Goal: Task Accomplishment & Management: Use online tool/utility

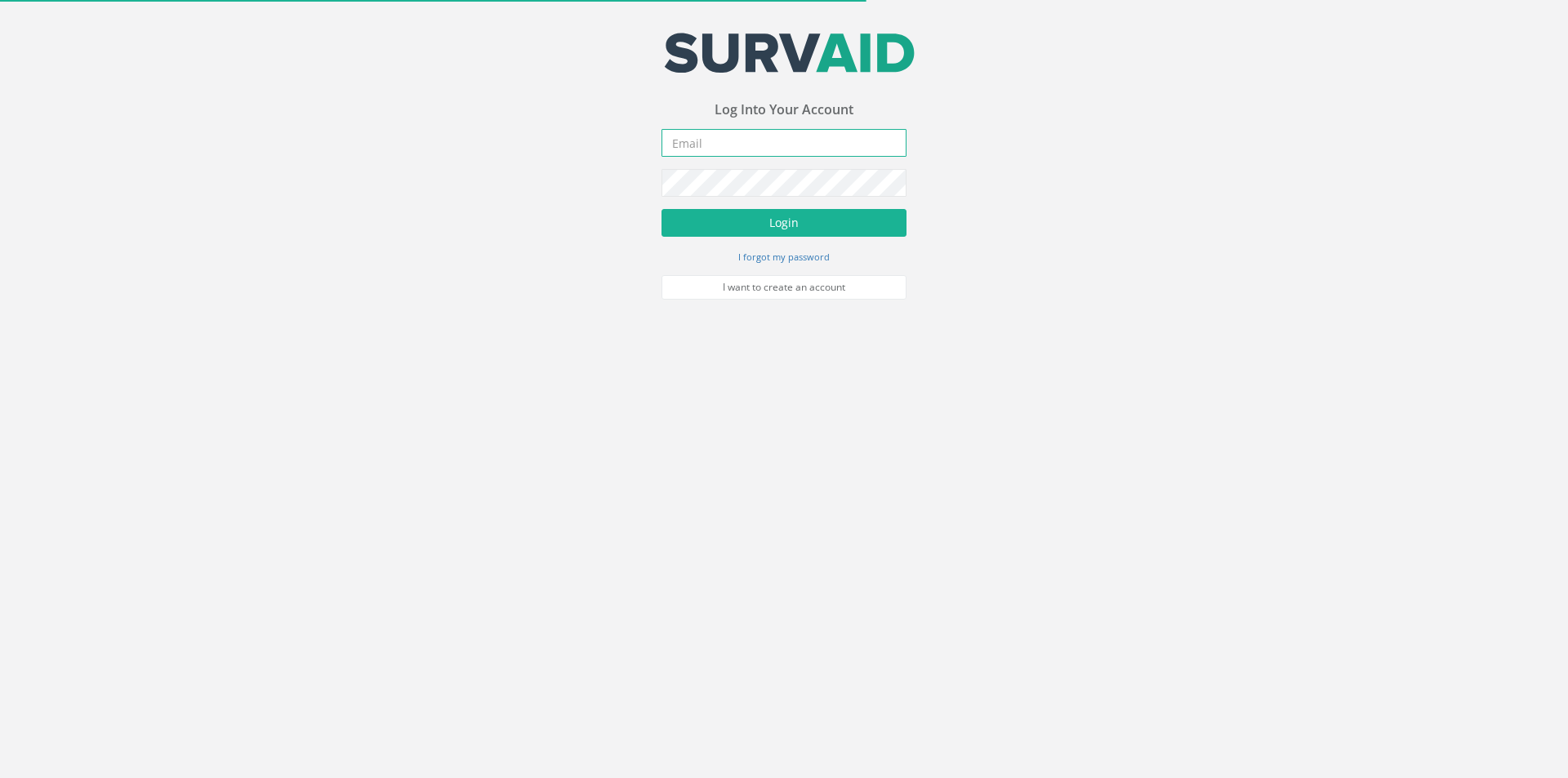
type input "[EMAIL_ADDRESS][DOMAIN_NAME]"
click at [772, 152] on input "[EMAIL_ADDRESS][DOMAIN_NAME]" at bounding box center [784, 142] width 245 height 28
click at [996, 141] on div "Your email address was sucessfully verified - please login below to continue Yo…" at bounding box center [784, 149] width 1568 height 299
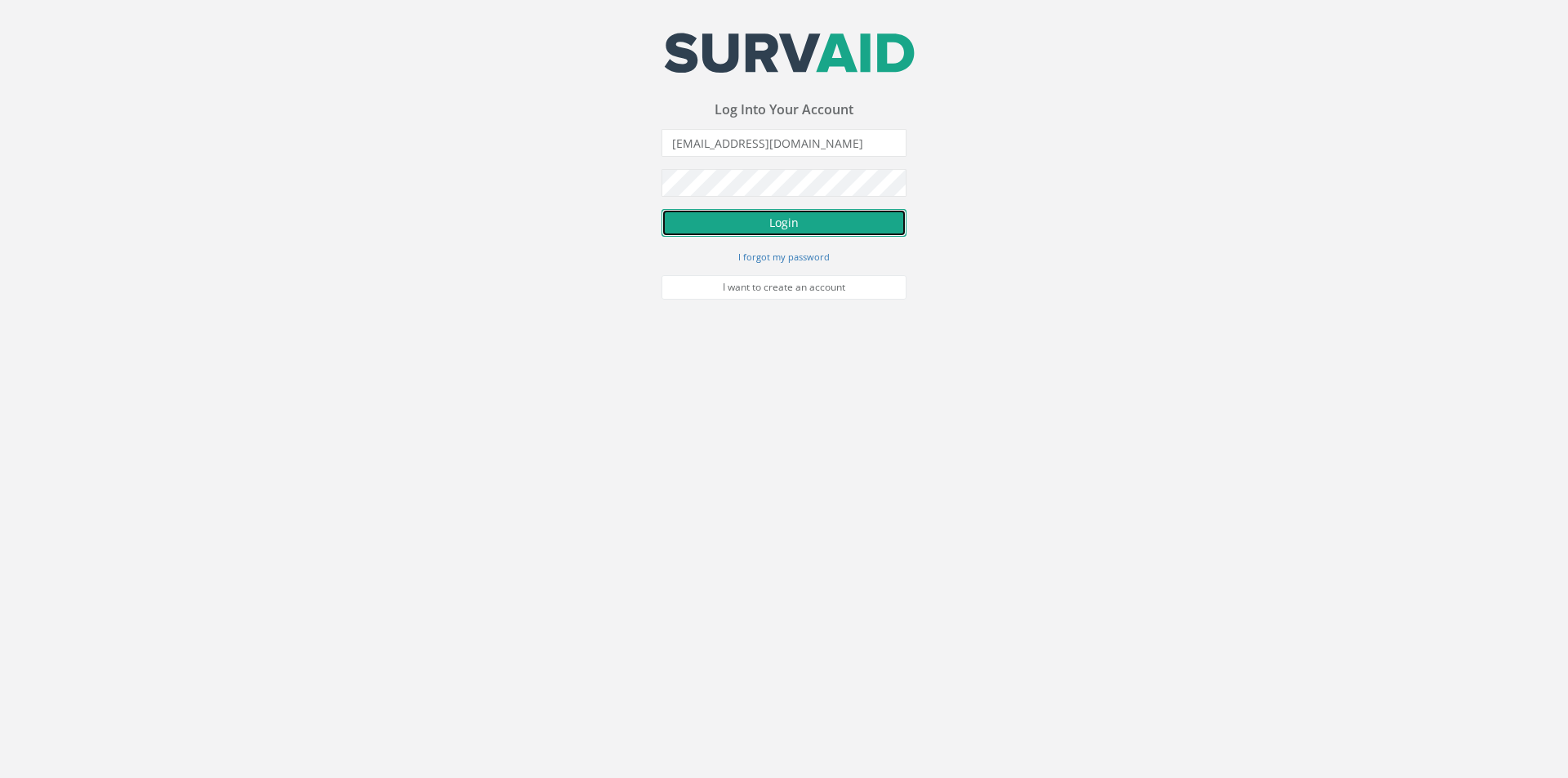
click at [756, 219] on button "Login" at bounding box center [784, 223] width 245 height 28
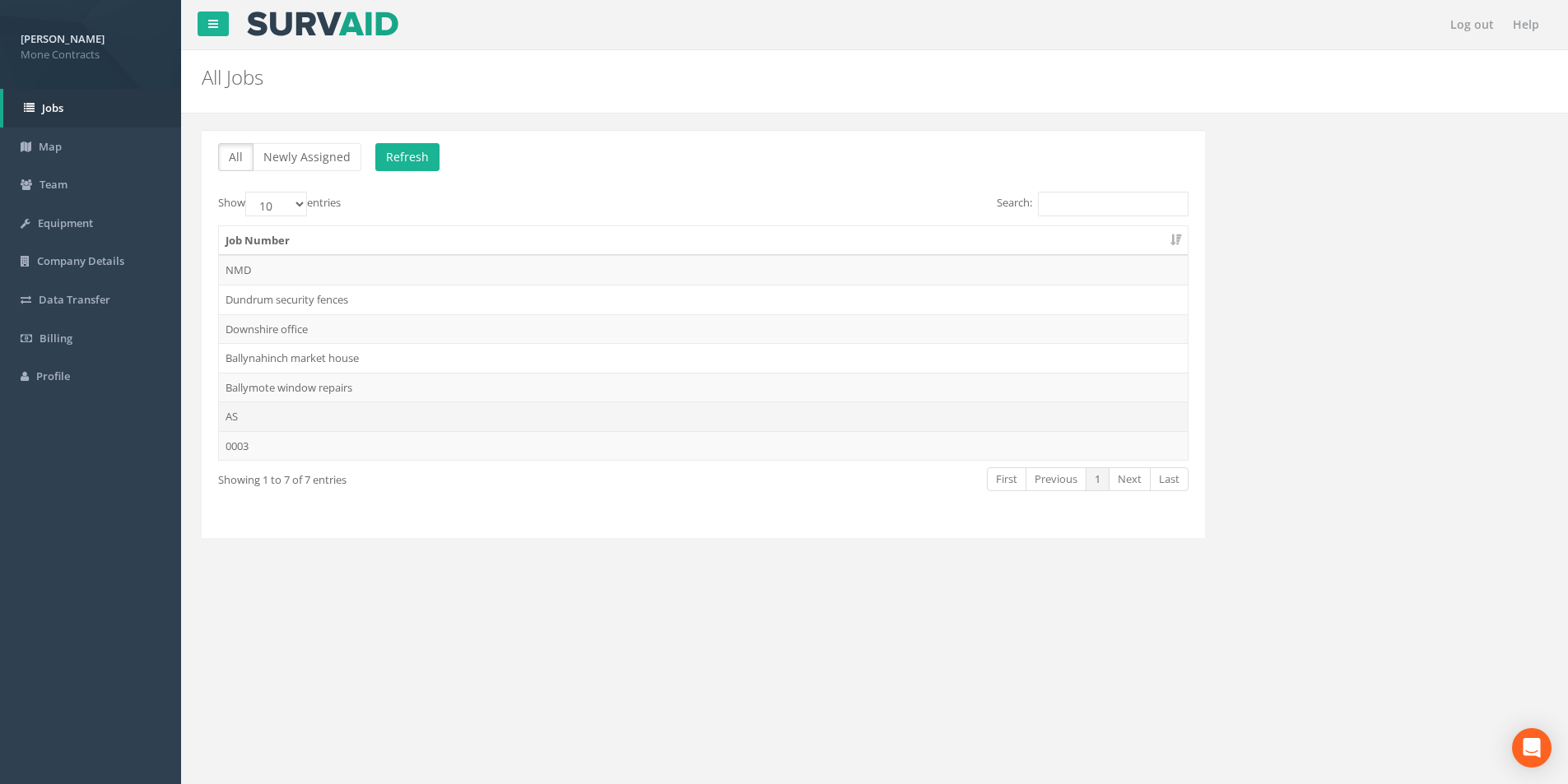
click at [253, 407] on td "AS" at bounding box center [703, 416] width 969 height 29
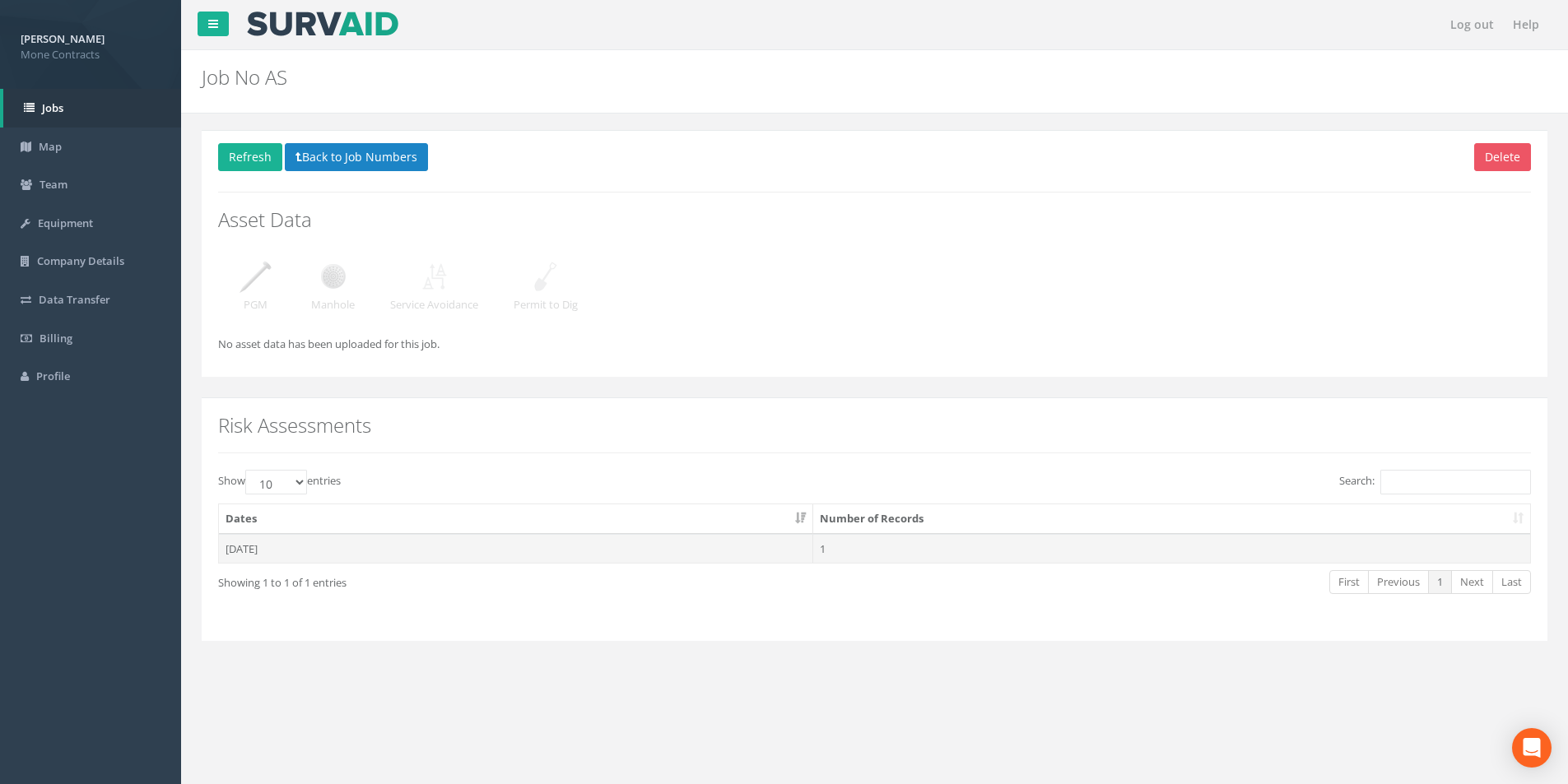
click at [352, 558] on td "[DATE]" at bounding box center [516, 549] width 595 height 29
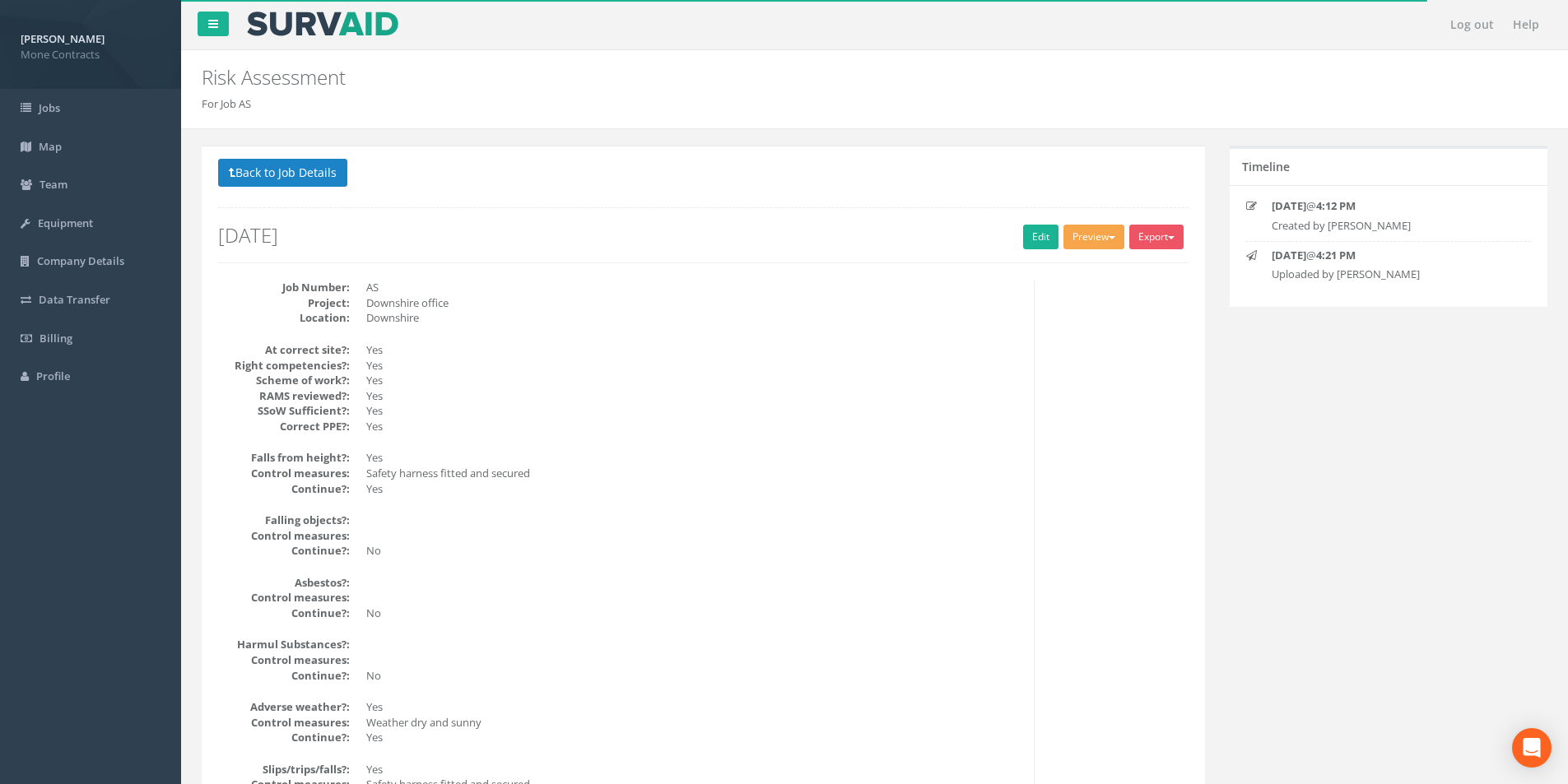
click at [1089, 242] on button "Preview" at bounding box center [1093, 236] width 61 height 24
click at [1060, 269] on link "OSRA" at bounding box center [1063, 271] width 125 height 25
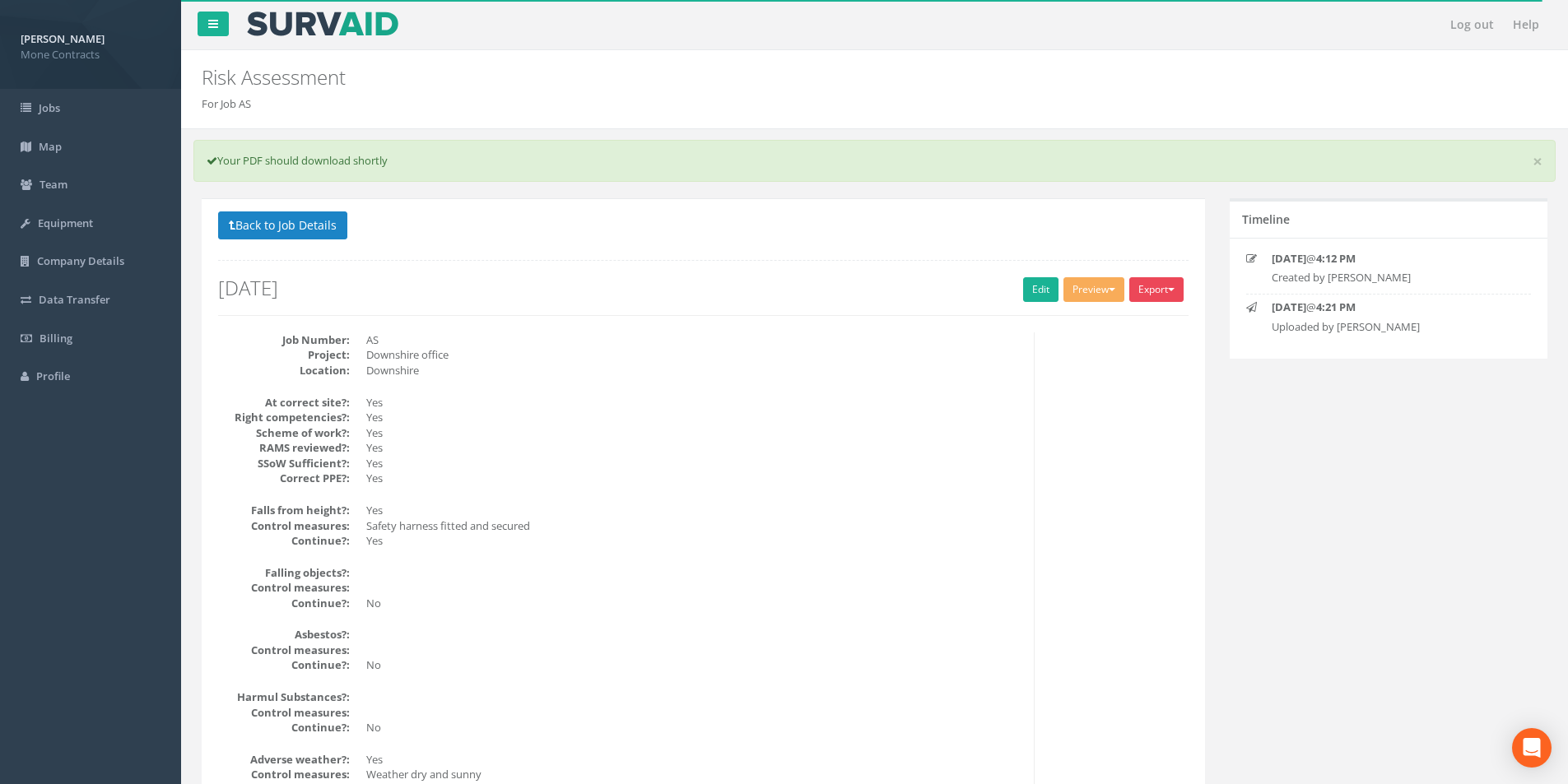
click at [1170, 291] on span "button" at bounding box center [1171, 289] width 7 height 3
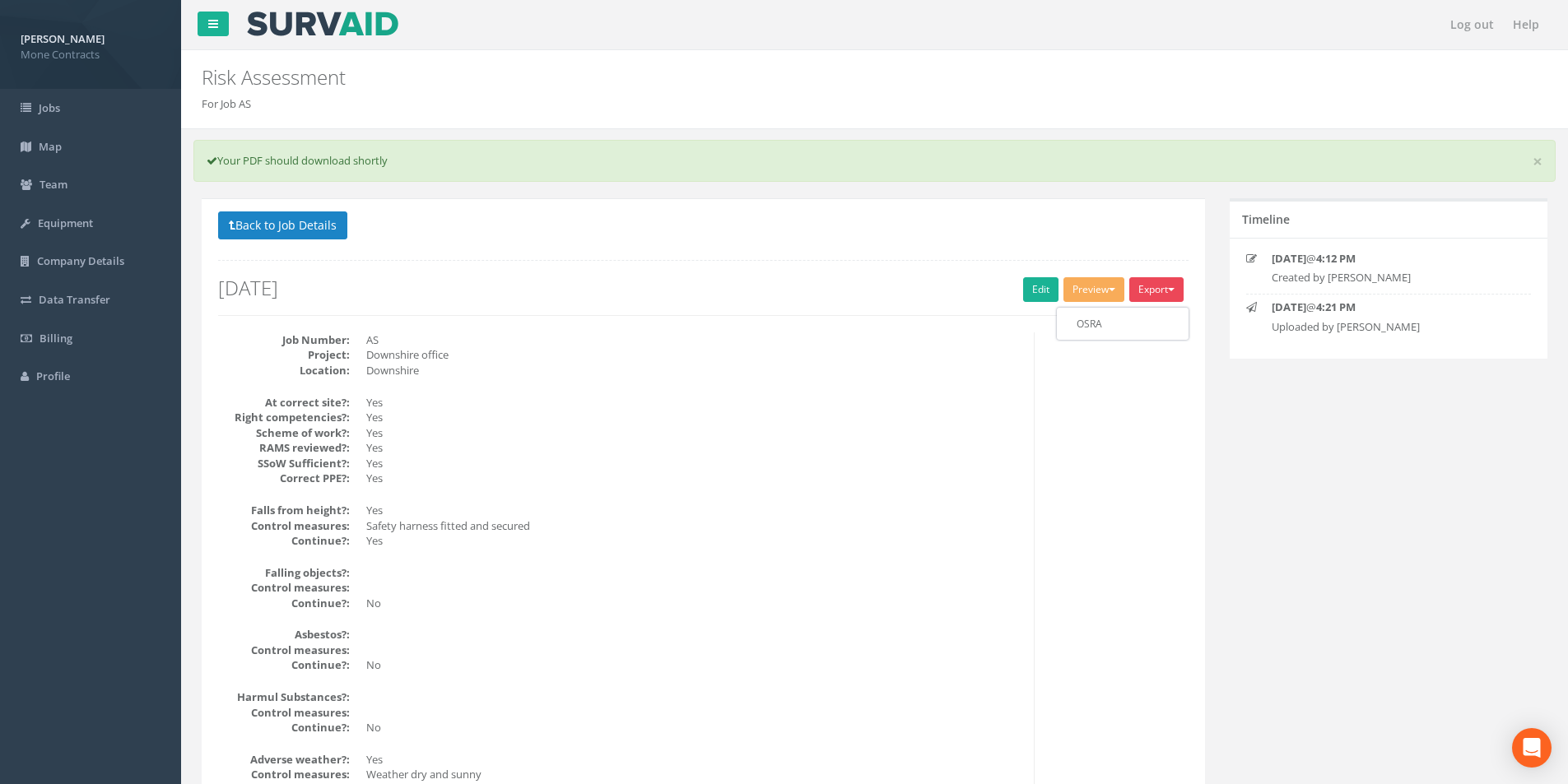
click at [864, 260] on div at bounding box center [703, 260] width 970 height 1
click at [56, 114] on span "Jobs" at bounding box center [50, 107] width 21 height 15
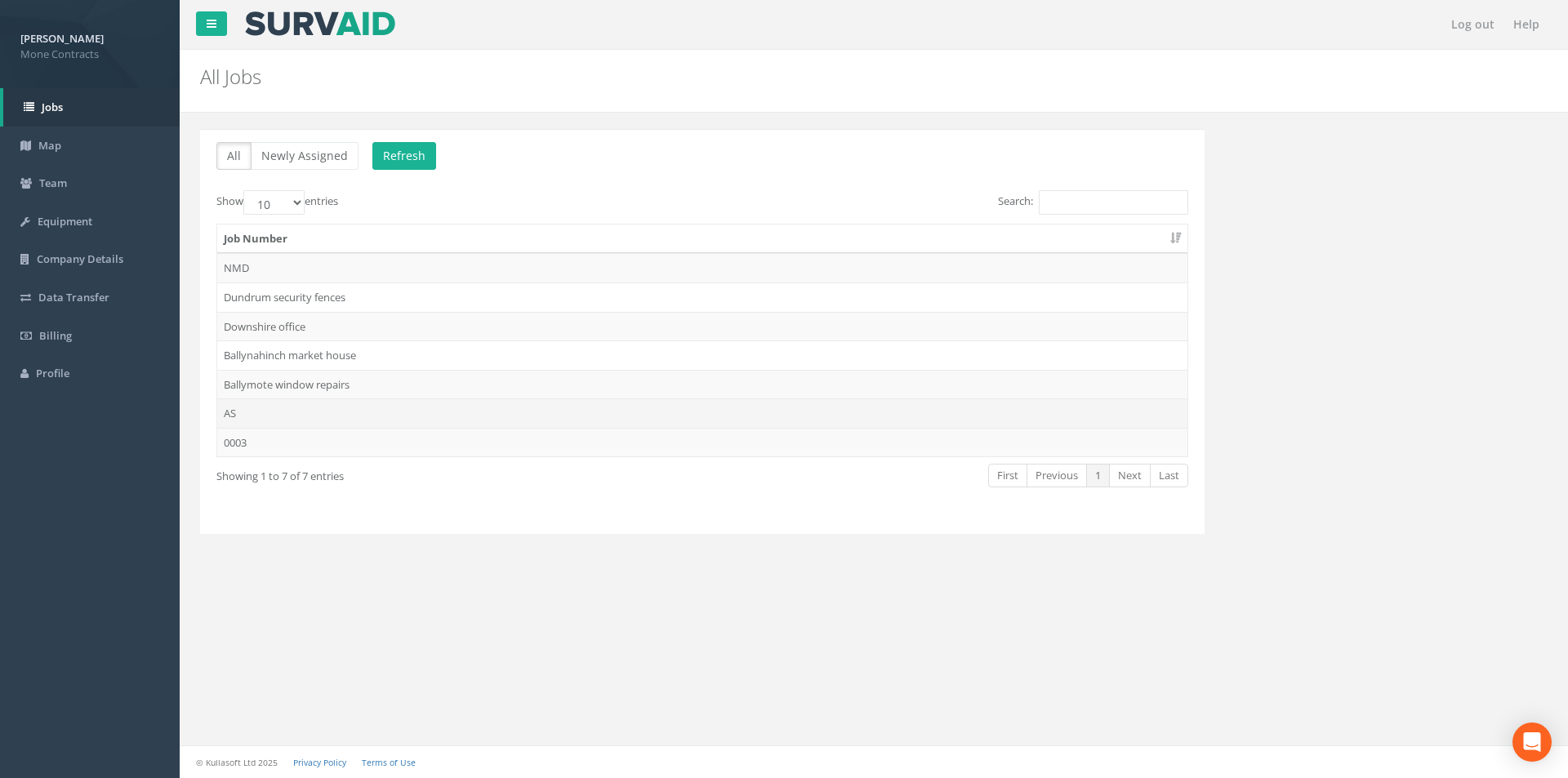
click at [236, 416] on td "AS" at bounding box center [702, 413] width 970 height 29
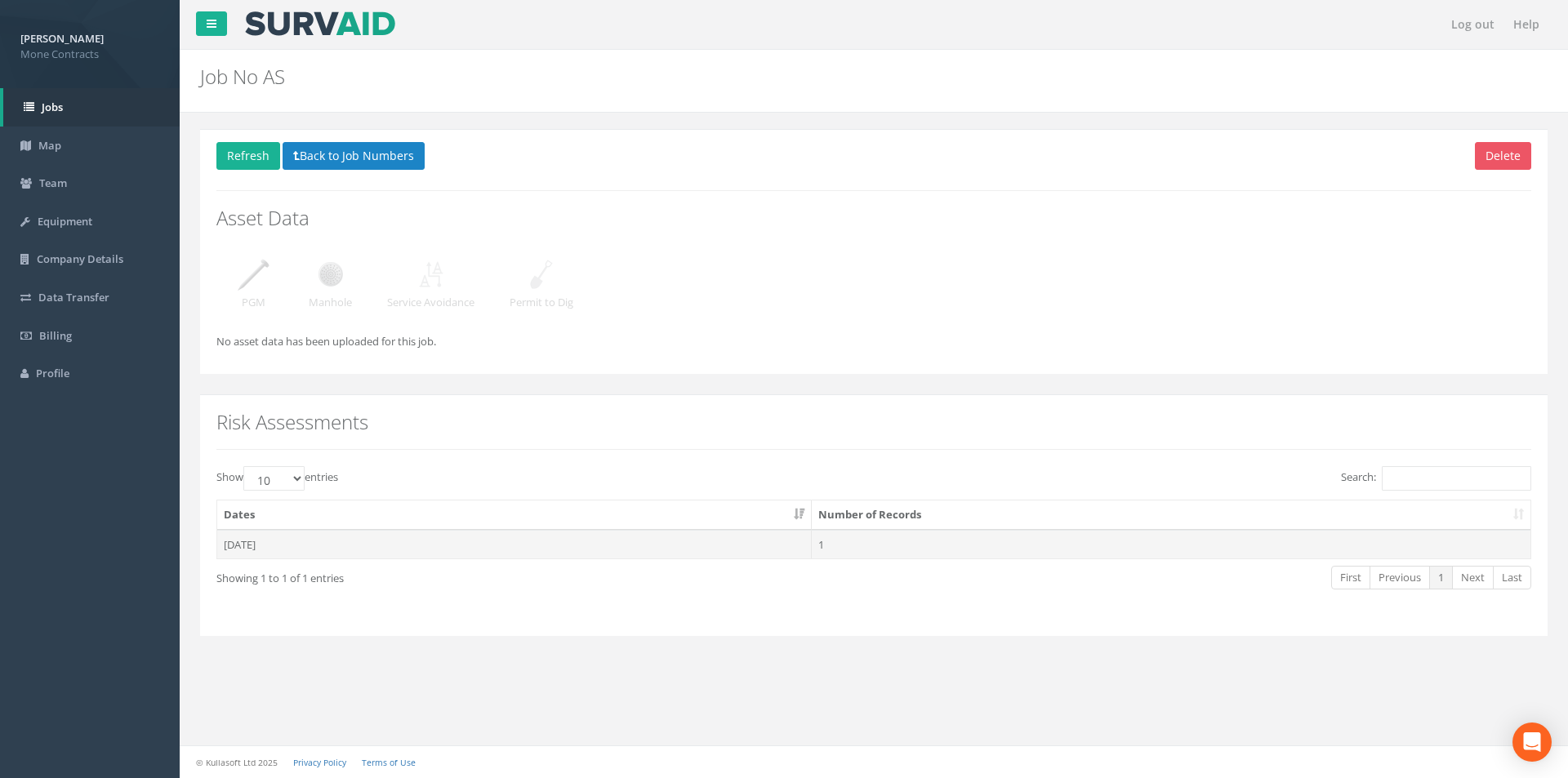
click at [287, 537] on td "[DATE]" at bounding box center [515, 545] width 595 height 29
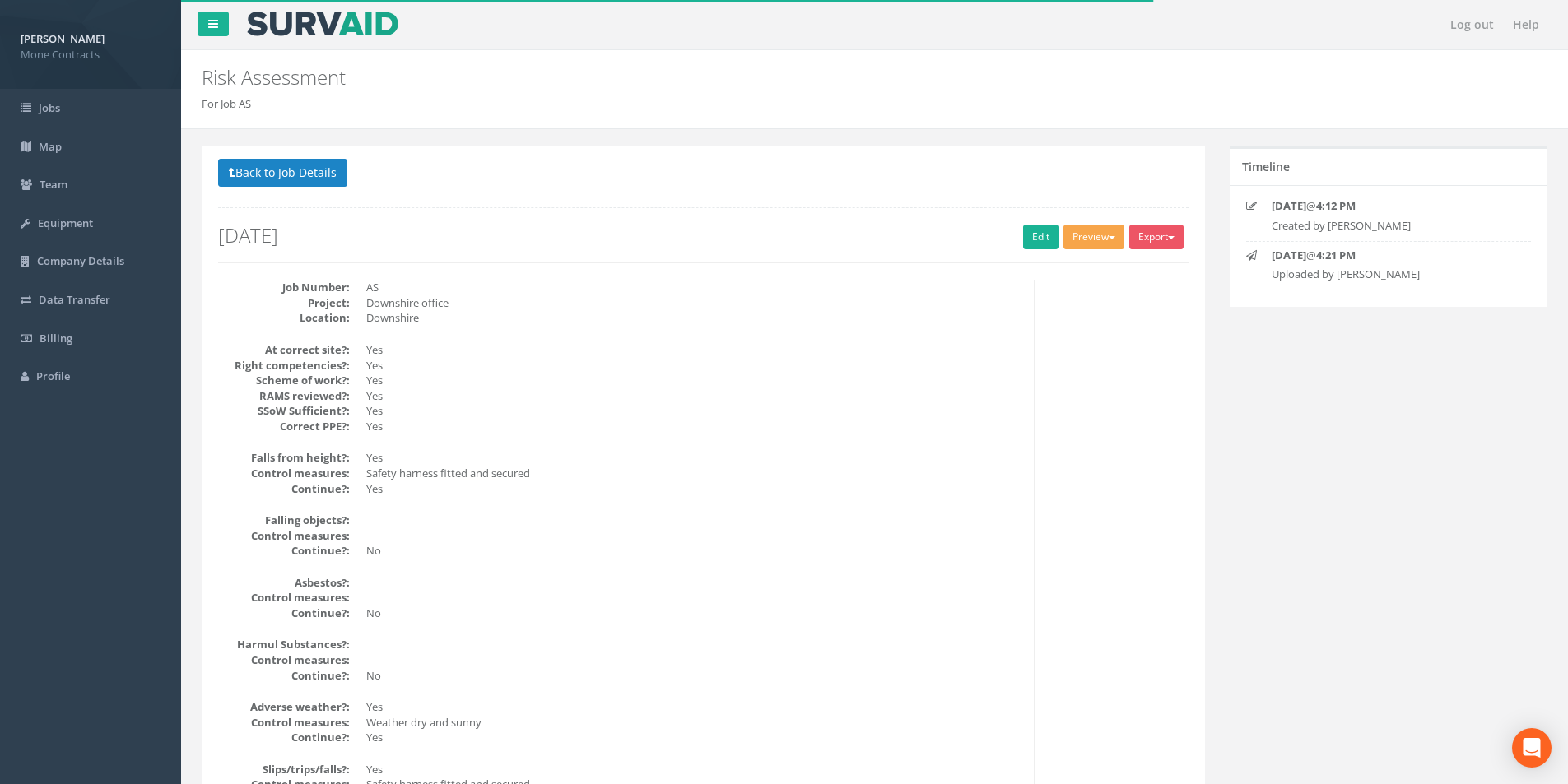
click at [1081, 243] on button "Preview" at bounding box center [1093, 236] width 61 height 24
click at [128, 108] on link "Jobs" at bounding box center [90, 108] width 181 height 39
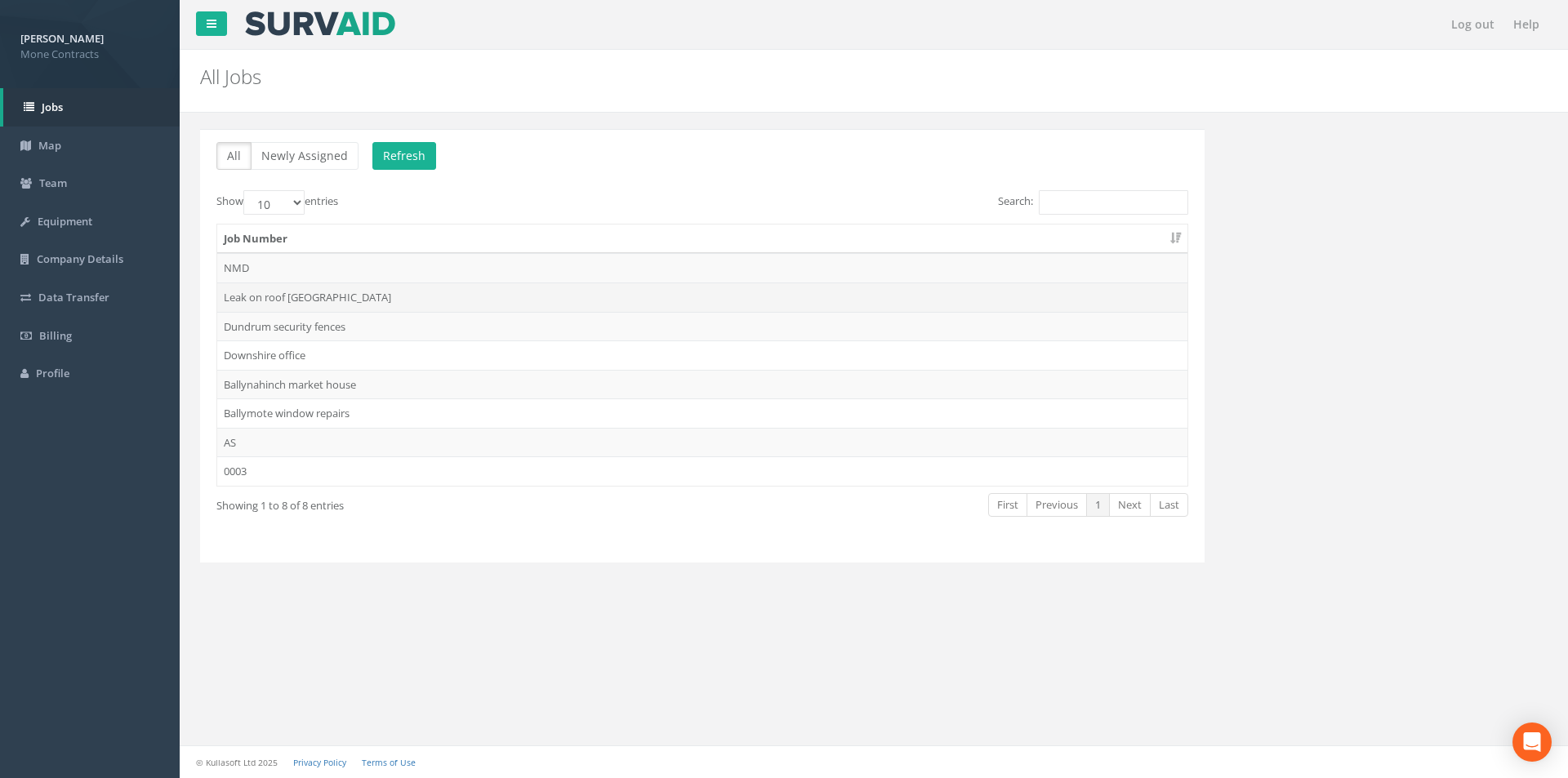
click at [361, 302] on td "Leak on roof [GEOGRAPHIC_DATA]" at bounding box center [702, 297] width 970 height 29
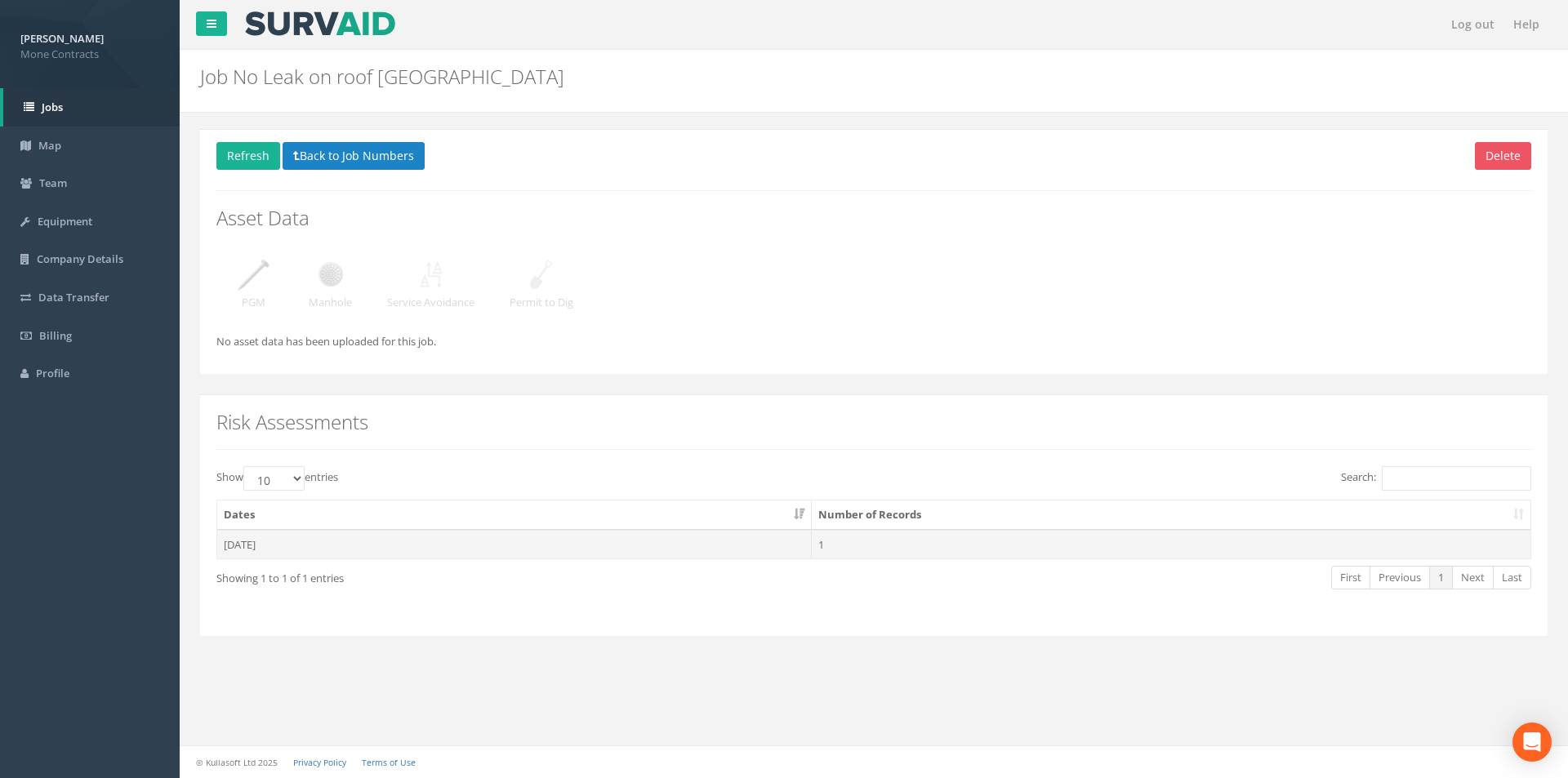
click at [348, 553] on td "[DATE]" at bounding box center [515, 545] width 595 height 29
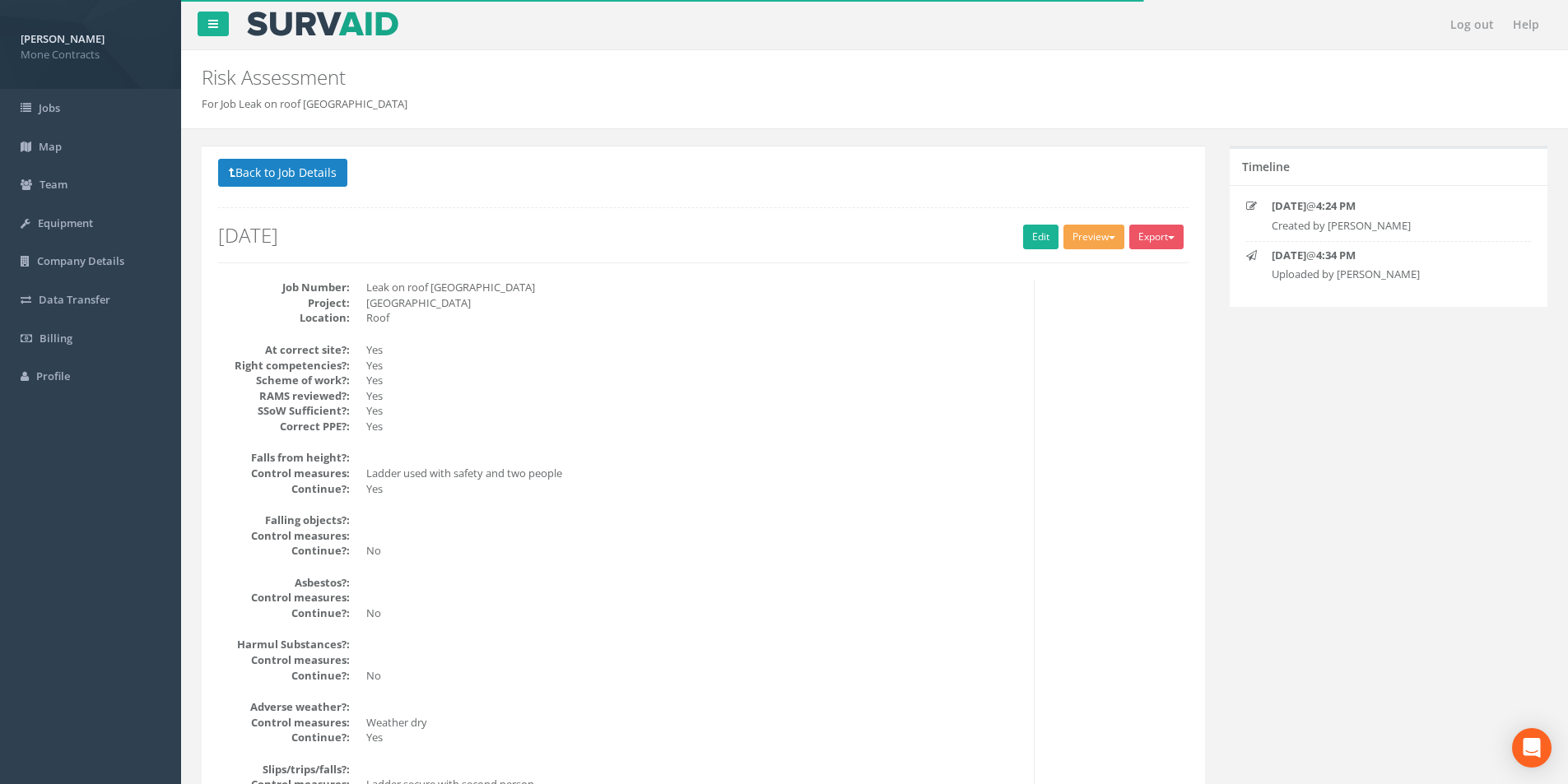
click at [1088, 227] on button "Preview" at bounding box center [1093, 236] width 61 height 24
click at [1030, 275] on link "OSRA" at bounding box center [1063, 271] width 125 height 25
